Goal: Information Seeking & Learning: Learn about a topic

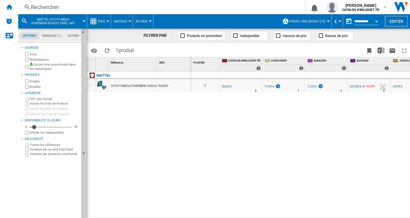
scroll to position [0, 20]
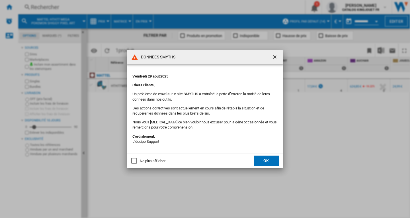
click at [275, 57] on ng-md-icon "getI18NText('BUTTONS.CLOSE_DIALOG')" at bounding box center [275, 57] width 7 height 7
click at [274, 55] on ng-md-icon "getI18NText('BUTTONS.CLOSE_DIALOG')" at bounding box center [275, 57] width 7 height 7
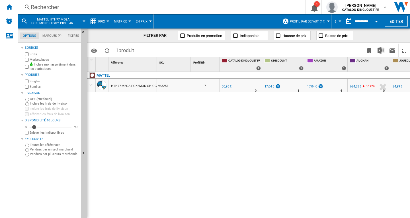
click at [268, 87] on div "17,04 €" at bounding box center [269, 86] width 10 height 4
click at [312, 85] on div "17,04 €" at bounding box center [312, 86] width 10 height 4
click at [355, 86] on div "624,85 €" at bounding box center [355, 86] width 11 height 4
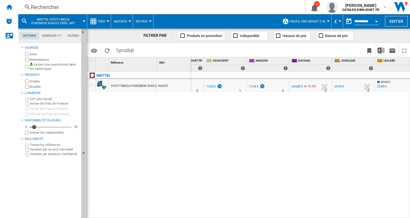
click at [337, 85] on div "24,99 €" at bounding box center [339, 86] width 10 height 4
click at [385, 86] on div "29,89 €" at bounding box center [382, 86] width 10 height 4
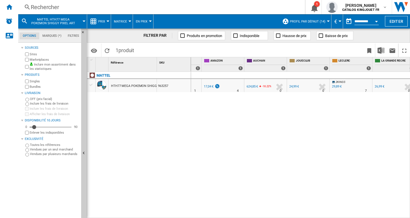
scroll to position [0, 108]
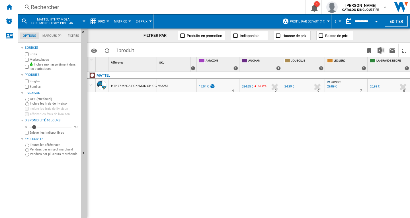
click at [373, 86] on div "26,99 €" at bounding box center [374, 86] width 10 height 4
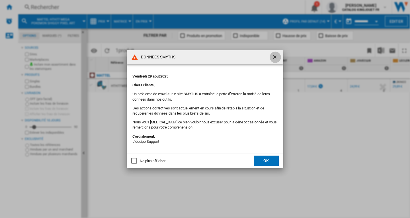
click at [274, 56] on ng-md-icon "getI18NText('BUTTONS.CLOSE_DIALOG')" at bounding box center [275, 57] width 7 height 7
click at [275, 58] on ng-md-icon "getI18NText('BUTTONS.CLOSE_DIALOG')" at bounding box center [275, 57] width 7 height 7
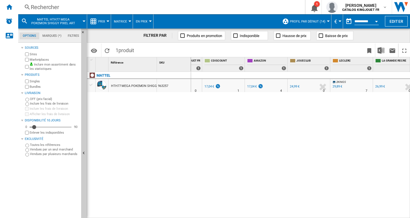
scroll to position [0, 65]
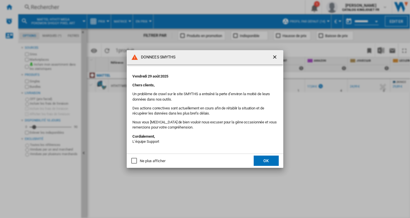
click at [274, 58] on ng-md-icon "getI18NText('BUTTONS.CLOSE_DIALOG')" at bounding box center [275, 57] width 7 height 7
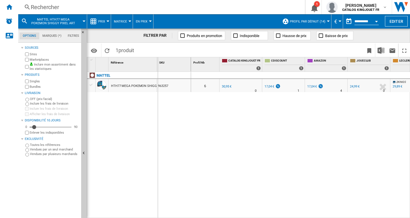
drag, startPoint x: 157, startPoint y: 63, endPoint x: 191, endPoint y: 69, distance: 34.8
click at [197, 69] on div "1 Référence 1 SKU 1 MATTEL HTH77 MEGA POKEMON SHIGGY PIXEL ART 963257 Profil Nb…" at bounding box center [248, 137] width 322 height 160
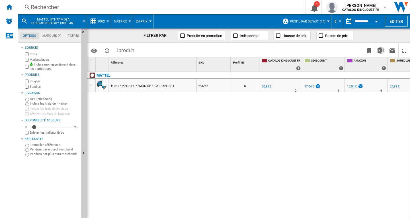
click at [83, 20] on div at bounding box center [83, 20] width 3 height 1
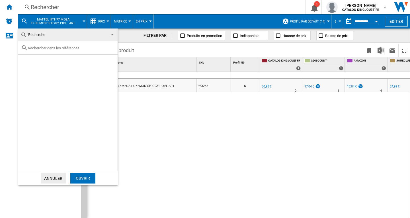
click at [172, 178] on md-backdrop at bounding box center [205, 109] width 410 height 218
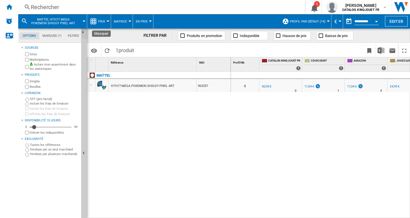
click at [82, 29] on button "Masquer" at bounding box center [84, 33] width 7 height 10
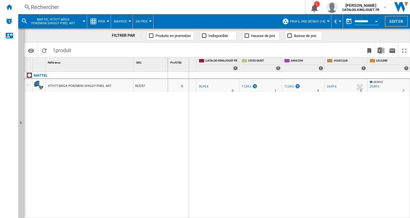
drag, startPoint x: 196, startPoint y: 60, endPoint x: 185, endPoint y: 62, distance: 11.3
click at [185, 62] on div "Profil Nb 1" at bounding box center [182, 64] width 28 height 14
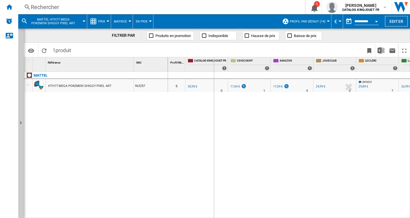
drag, startPoint x: 227, startPoint y: 59, endPoint x: 211, endPoint y: 66, distance: 17.4
click at [210, 65] on div "CATALOG KINGJOUET FR 1" at bounding box center [206, 64] width 43 height 14
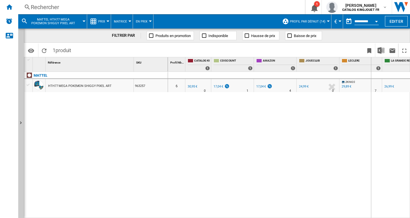
drag, startPoint x: 382, startPoint y: 61, endPoint x: 369, endPoint y: 68, distance: 14.6
click at [368, 66] on div "Profil Nb 1 CATALOG KINGJOUET FR 1 CDISCOUNT 1 AMAZON 1 JOUECLUB 1 LECLERC 1 LA…" at bounding box center [296, 64] width 257 height 14
drag, startPoint x: 339, startPoint y: 60, endPoint x: 322, endPoint y: 65, distance: 18.2
click at [322, 65] on div "Profil Nb 1 CATALOG KINGJOUET FR 1 CDISCOUNT 1 AMAZON 1 JOUECLUB 1 LECLERC 1 LA…" at bounding box center [289, 64] width 243 height 14
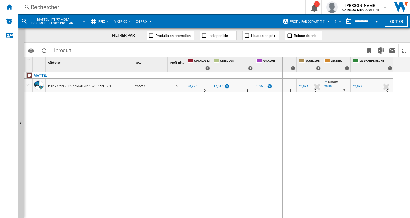
drag, startPoint x: 295, startPoint y: 62, endPoint x: 282, endPoint y: 67, distance: 13.8
click at [282, 67] on div "AMAZON 1" at bounding box center [275, 64] width 43 height 14
